Goal: Find specific page/section: Find specific page/section

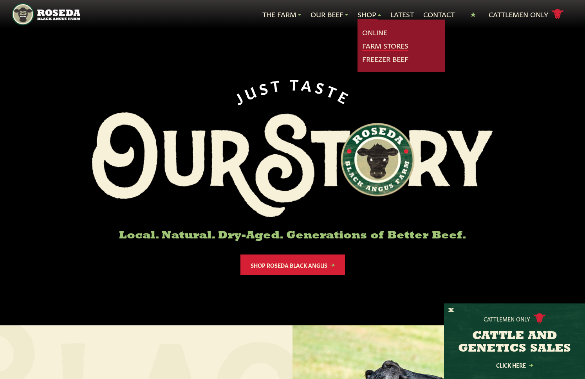
click at [377, 47] on link "Farm Stores" at bounding box center [385, 46] width 46 height 10
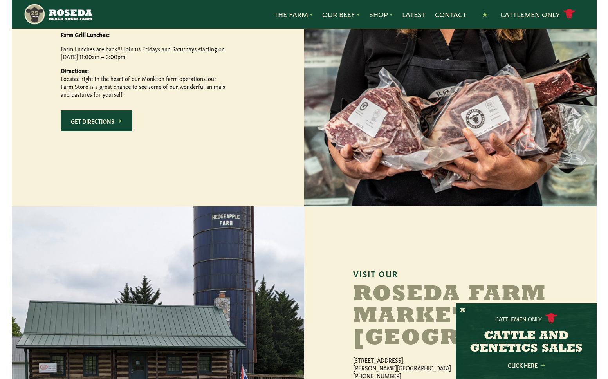
scroll to position [335, 0]
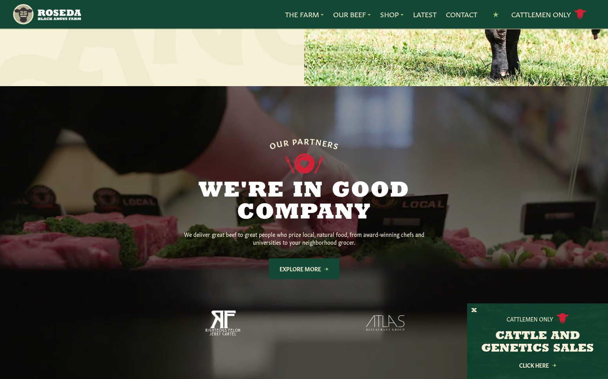
scroll to position [508, 0]
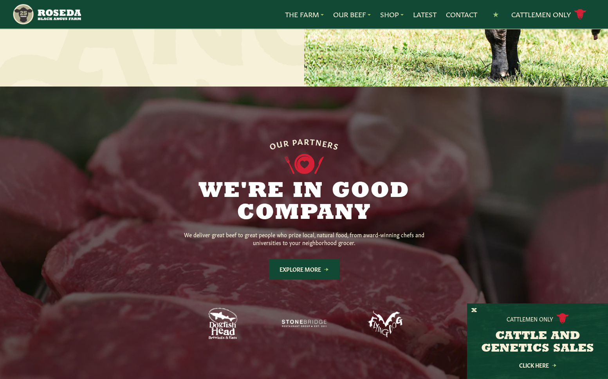
click at [237, 183] on h2 "We're in Good Company" at bounding box center [304, 202] width 300 height 44
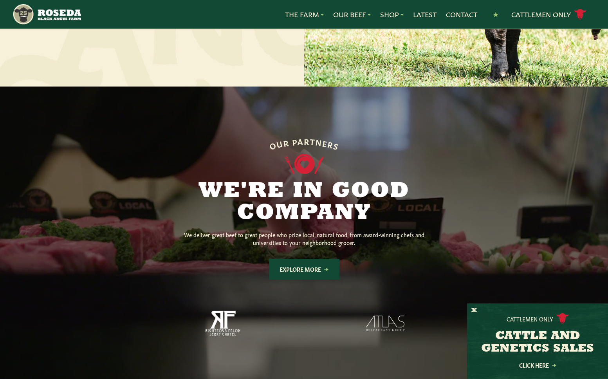
click at [238, 182] on h2 "We're in Good Company" at bounding box center [304, 202] width 300 height 44
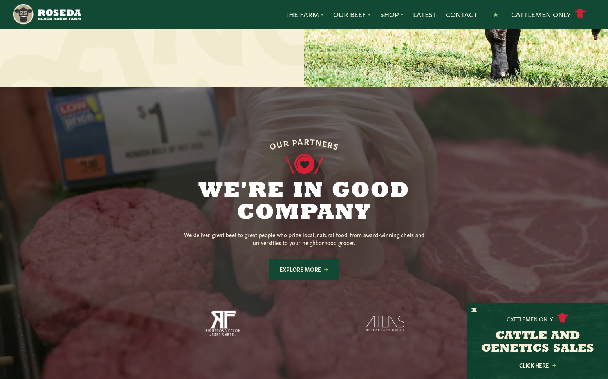
click at [239, 182] on h2 "We're in Good Company" at bounding box center [304, 202] width 300 height 44
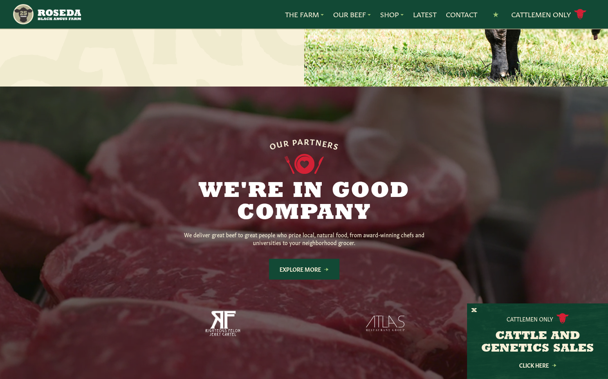
click at [242, 182] on h2 "We're in Good Company" at bounding box center [304, 202] width 300 height 44
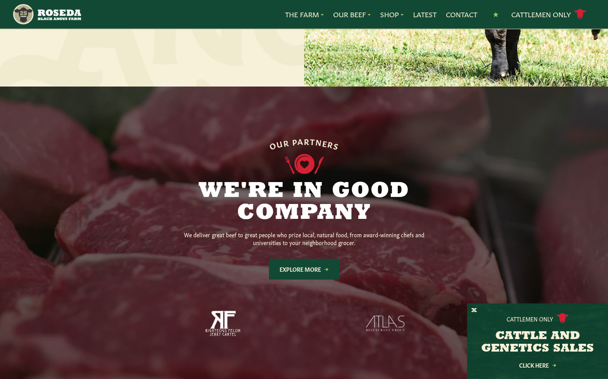
click at [245, 182] on h2 "We're in Good Company" at bounding box center [304, 202] width 300 height 44
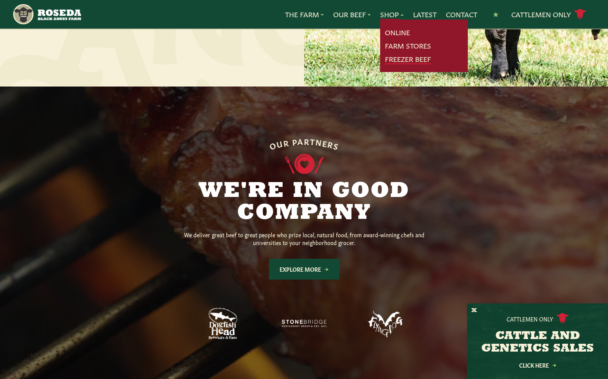
click at [398, 58] on link "Freezer Beef" at bounding box center [408, 59] width 46 height 10
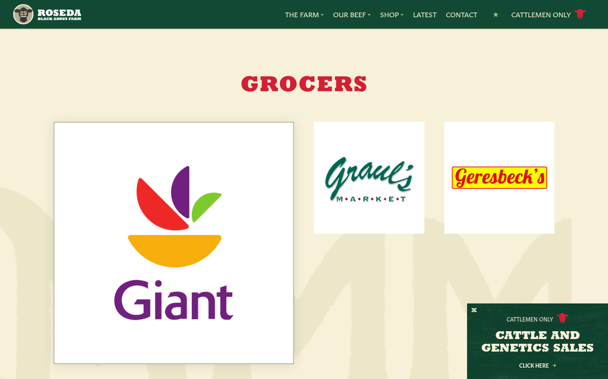
scroll to position [346, 0]
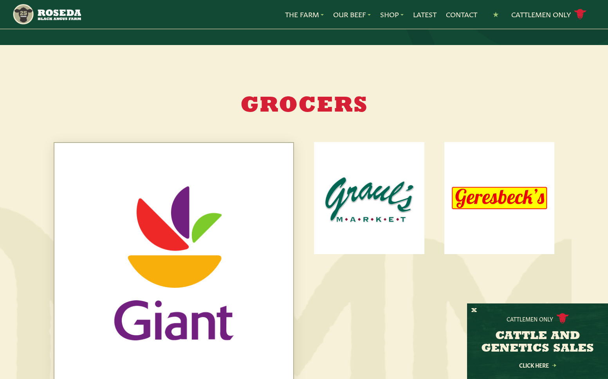
click at [221, 205] on img at bounding box center [173, 263] width 239 height 240
